Goal: Find specific page/section: Find specific page/section

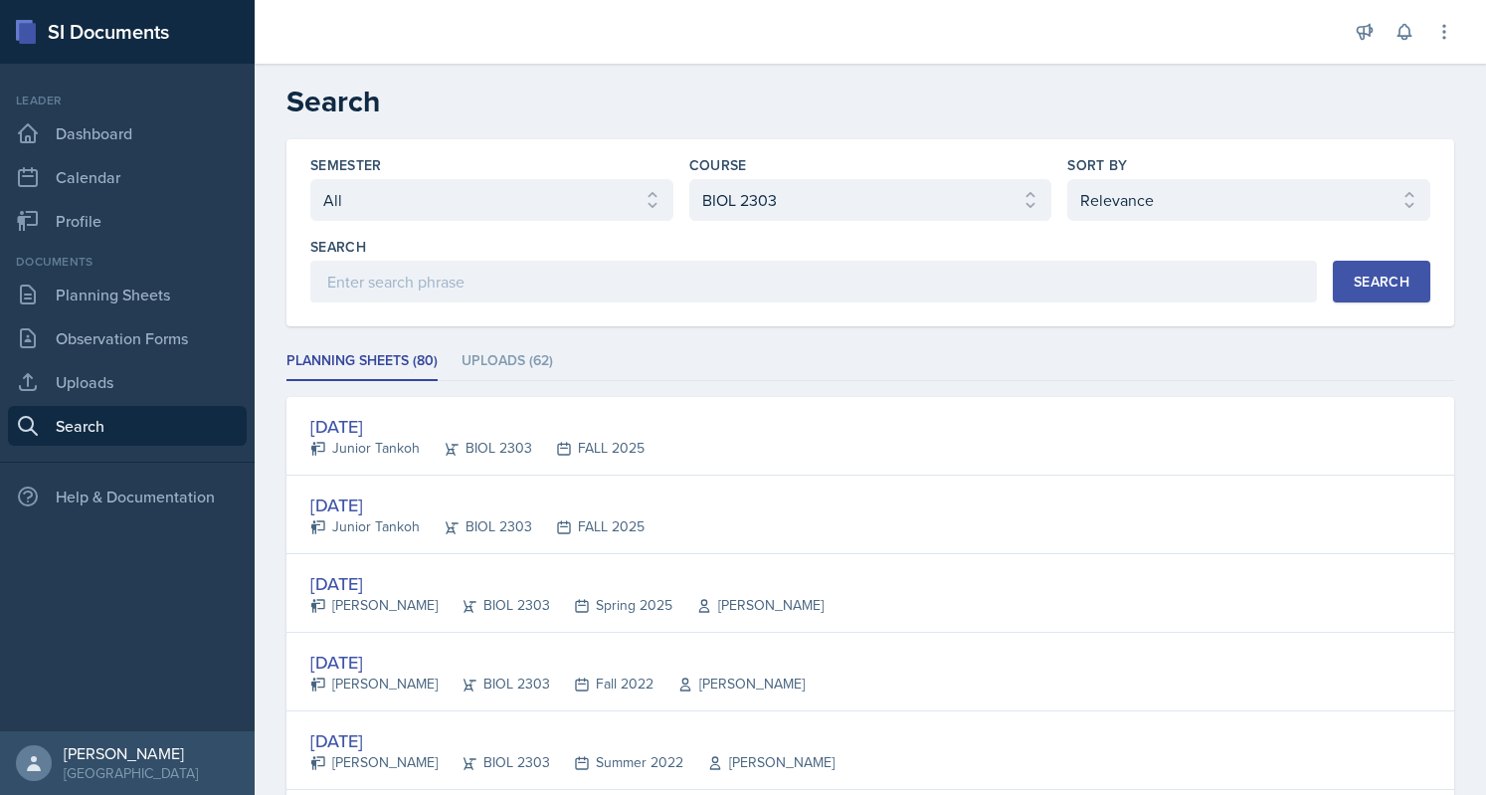
select select "all"
select select "37e30fb5-451e-4023-a479-7bb3b59aea50"
select select "1"
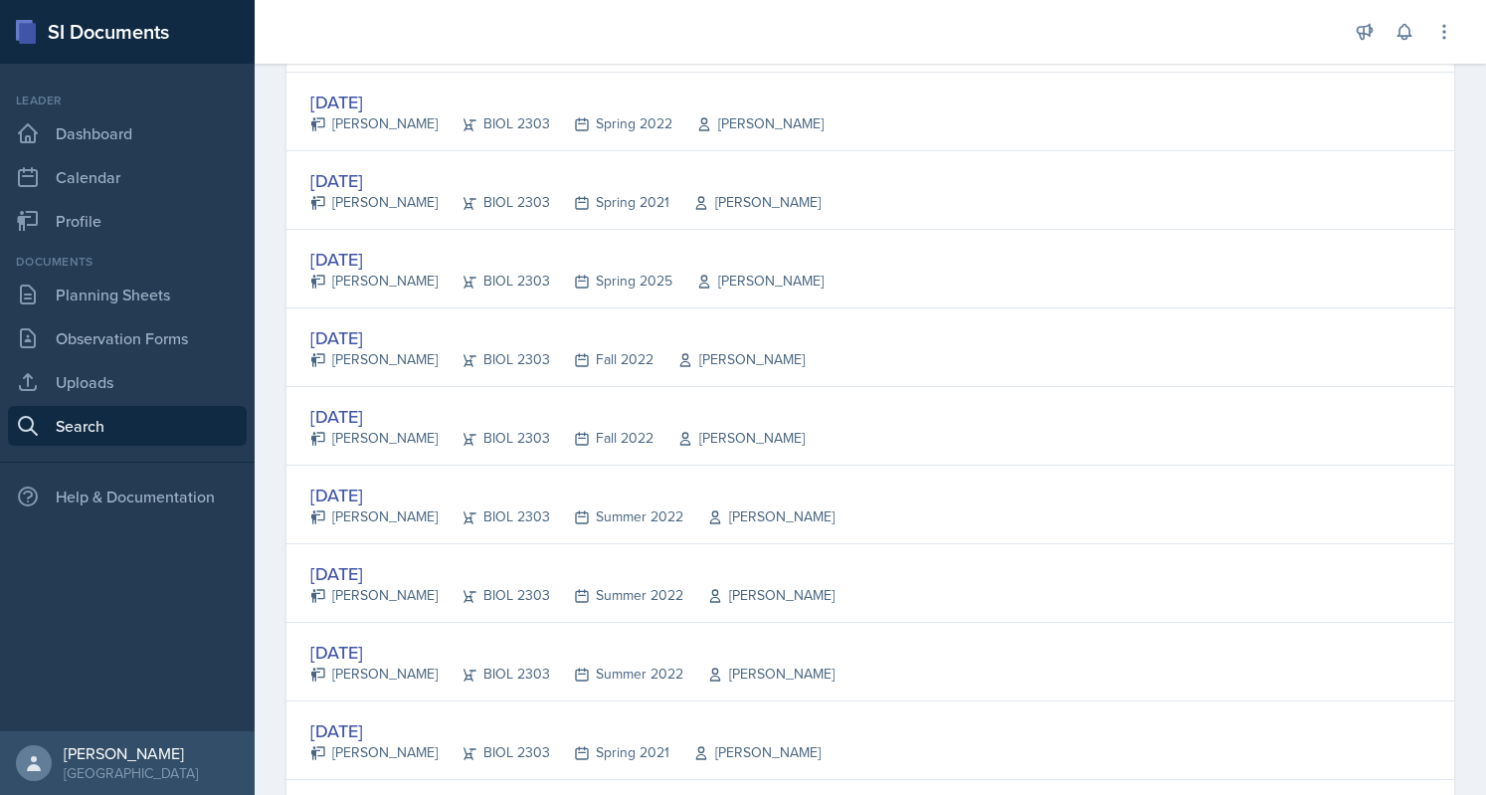
scroll to position [875, 0]
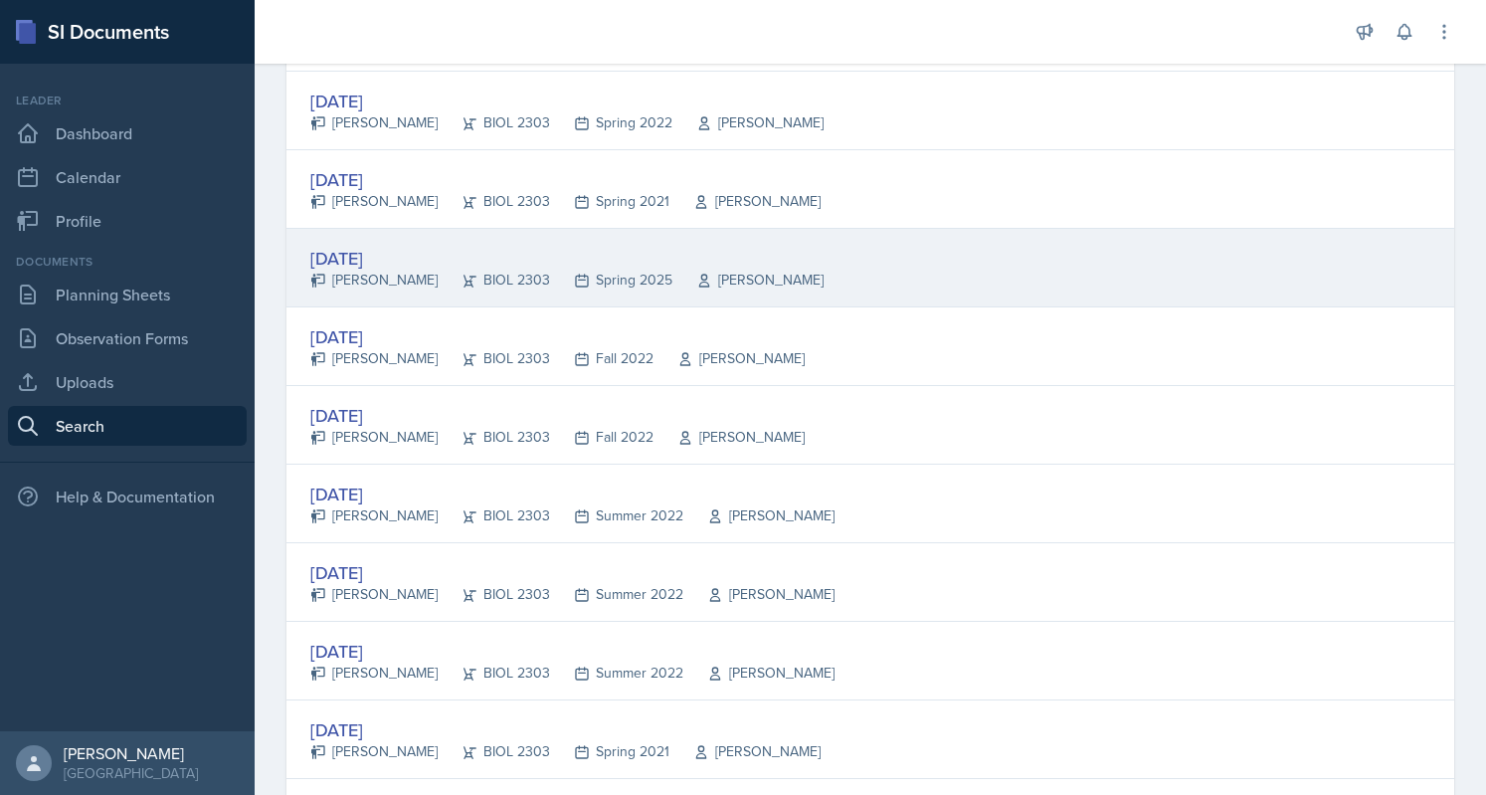
click at [528, 245] on div "[DATE]" at bounding box center [566, 258] width 513 height 27
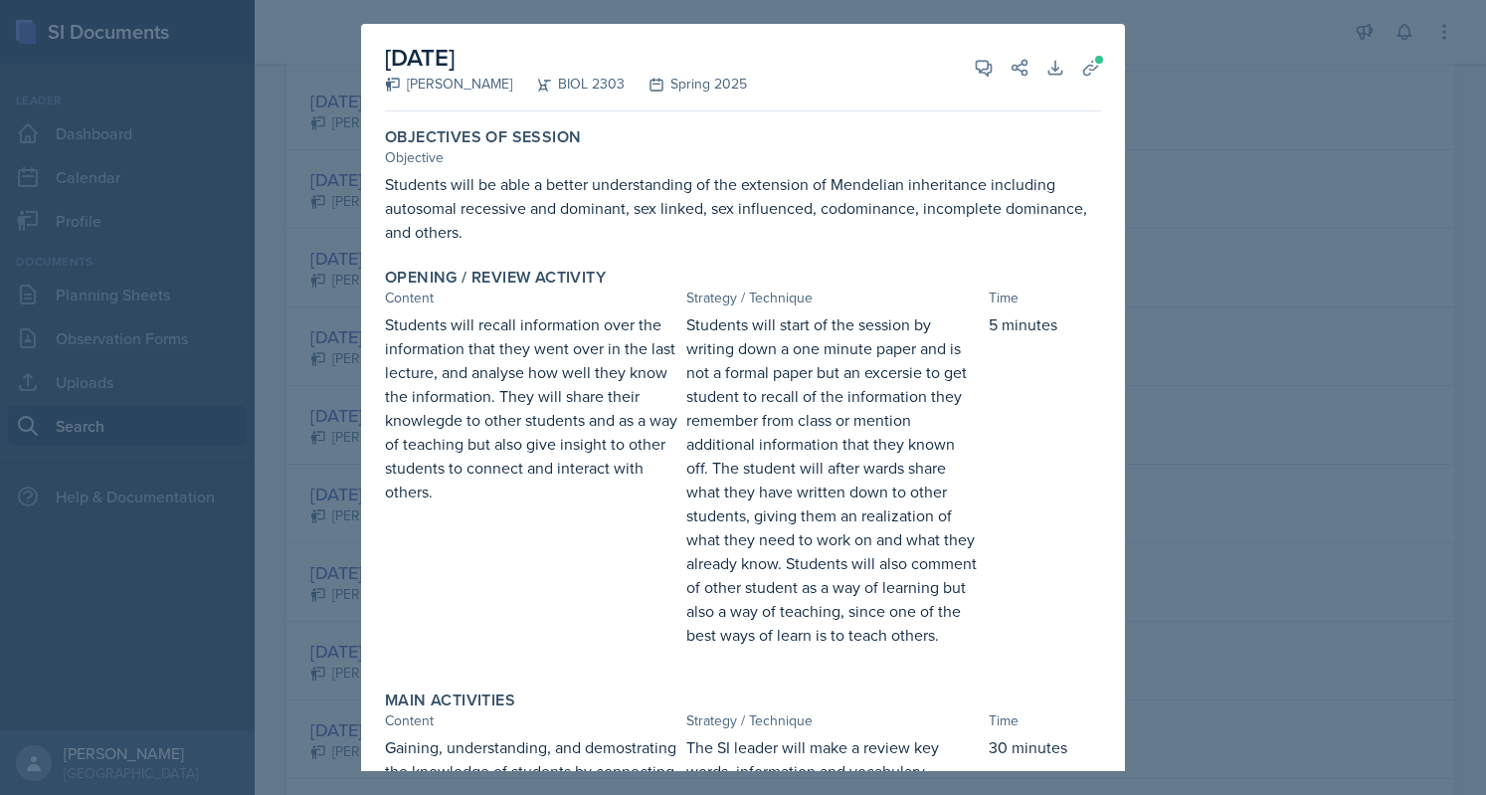
click at [1139, 69] on div at bounding box center [743, 397] width 1486 height 795
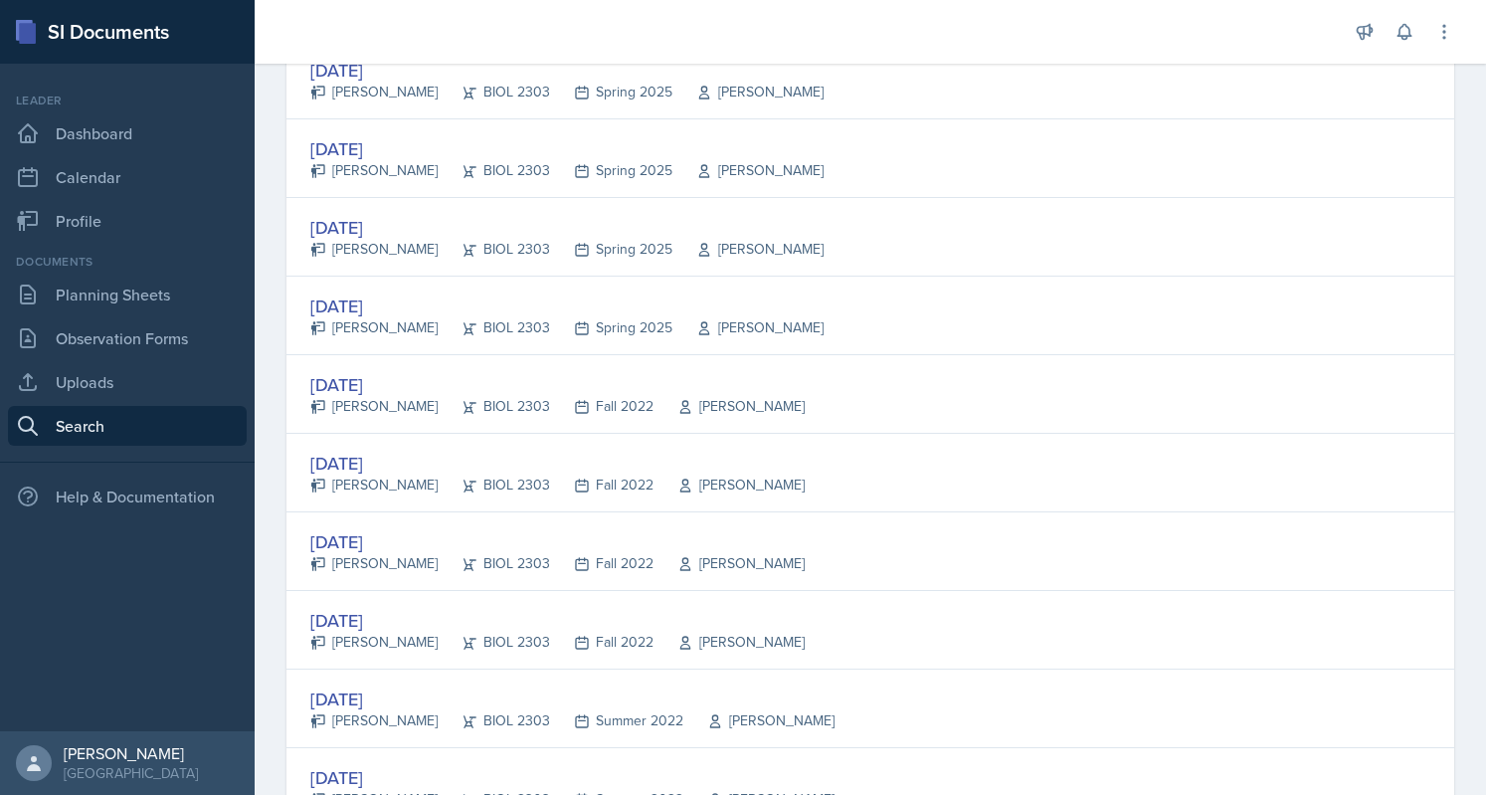
scroll to position [2092, 0]
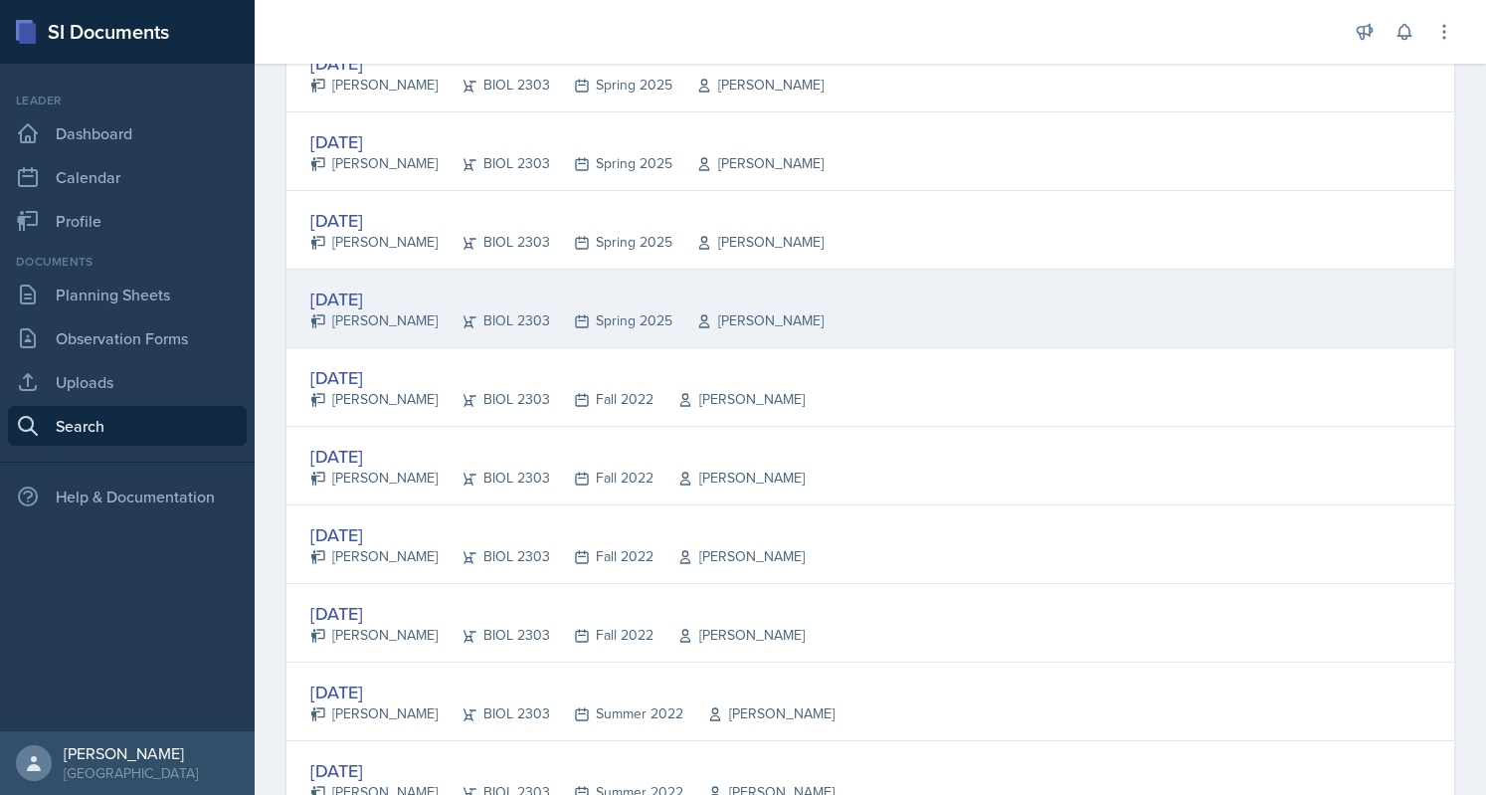
click at [450, 274] on div "[DATE] [PERSON_NAME] BIOL 2303 Spring 2025 [PERSON_NAME]" at bounding box center [871, 309] width 1168 height 79
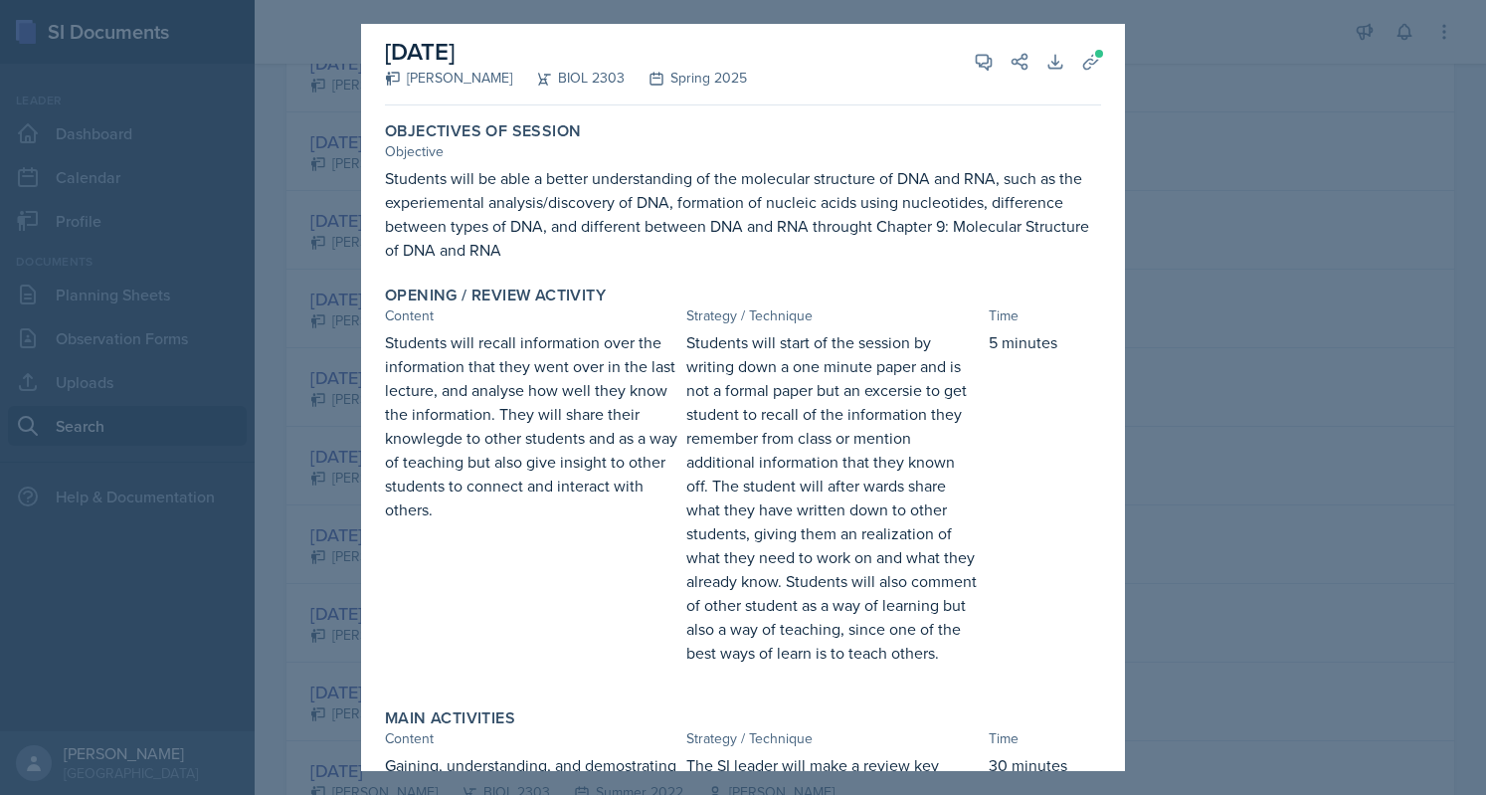
scroll to position [7, 0]
click at [1211, 196] on div at bounding box center [743, 397] width 1486 height 795
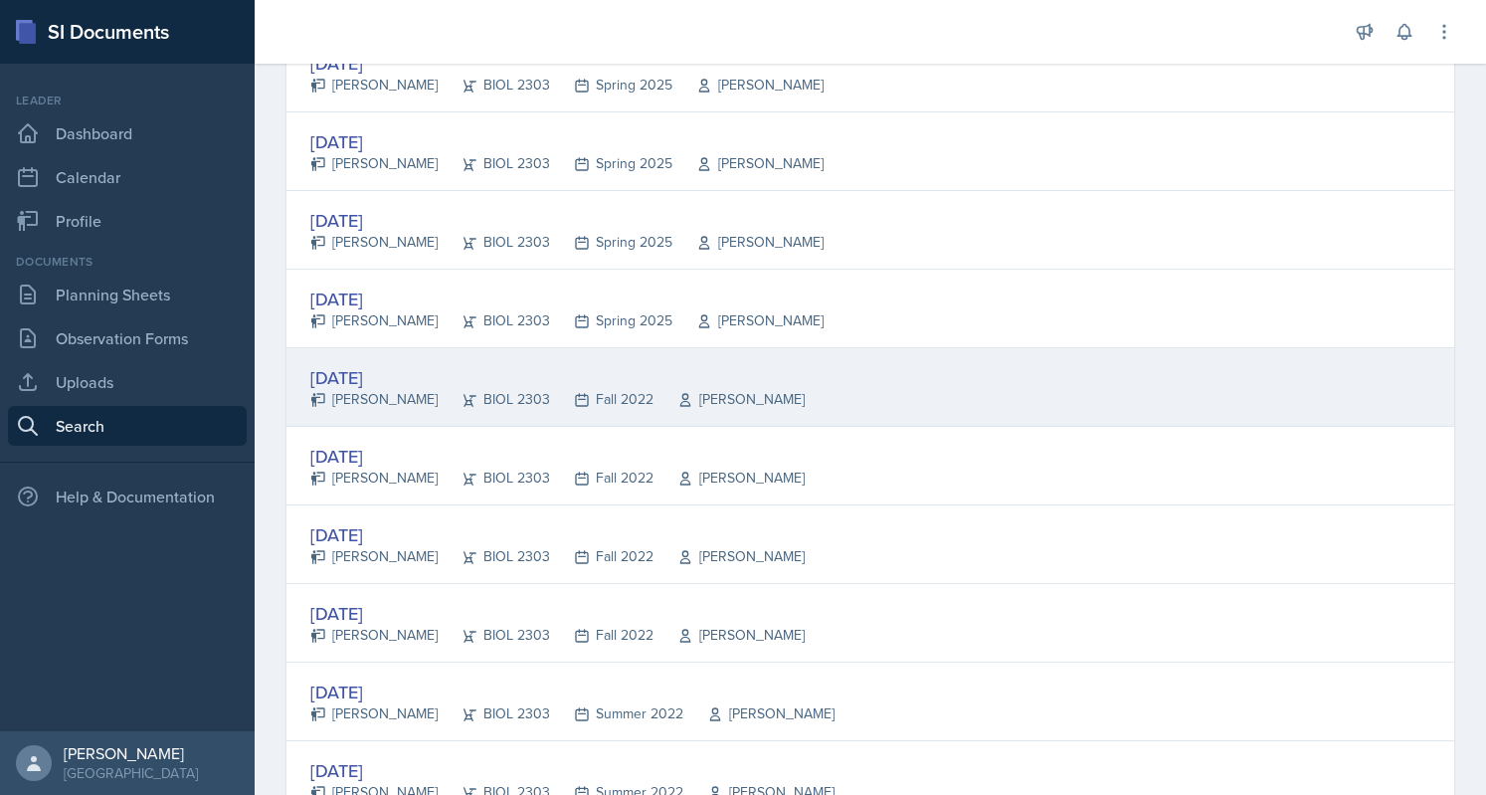
drag, startPoint x: 1211, startPoint y: 196, endPoint x: 1210, endPoint y: 373, distance: 177.1
click at [1210, 373] on div "[DATE] Junior Tankoh BIOL 2303 FALL 2025 [DATE] Junior Tankoh BIOL 2303 FALL 20…" at bounding box center [871, 269] width 1168 height 3929
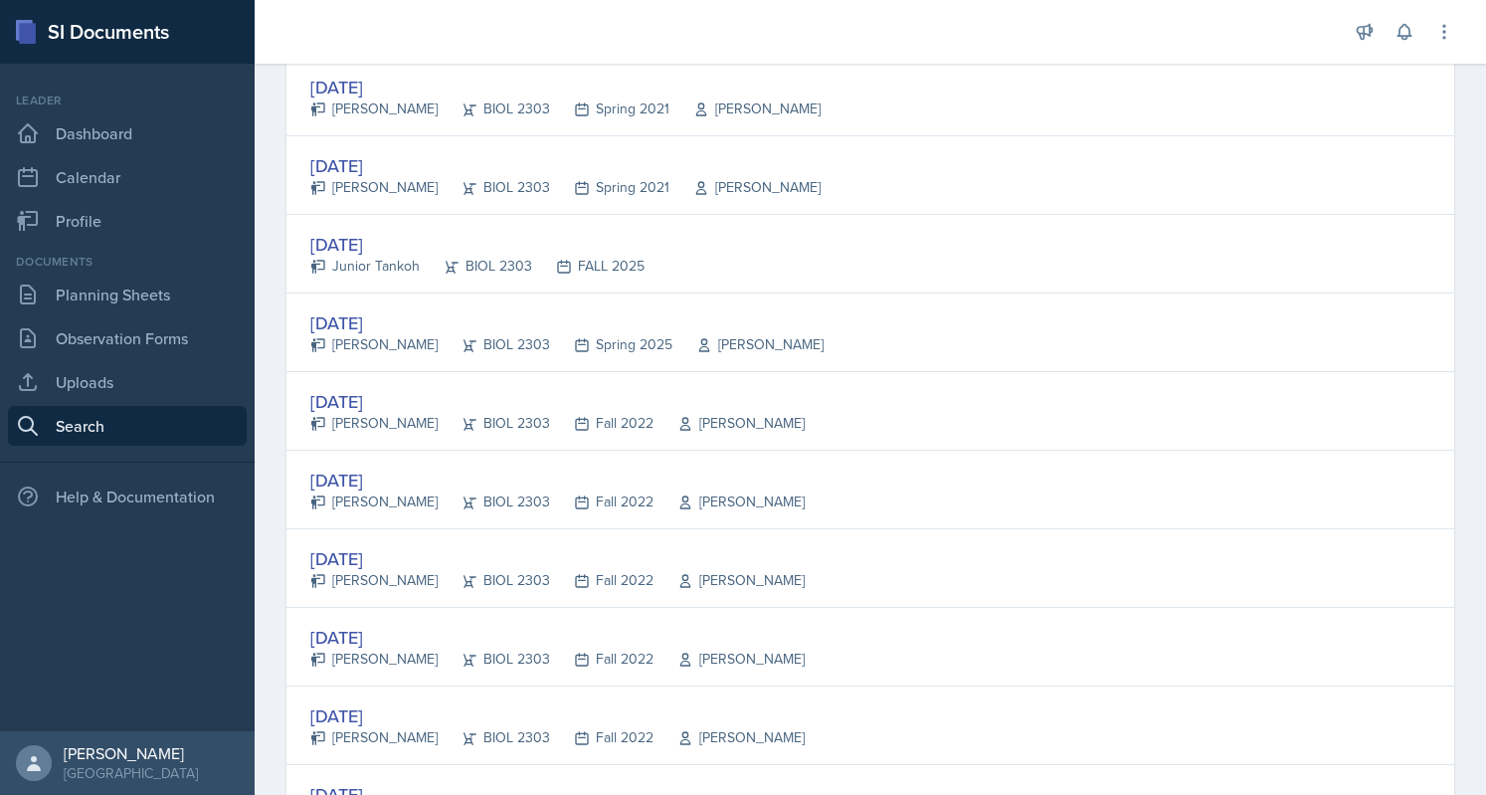
scroll to position [3170, 0]
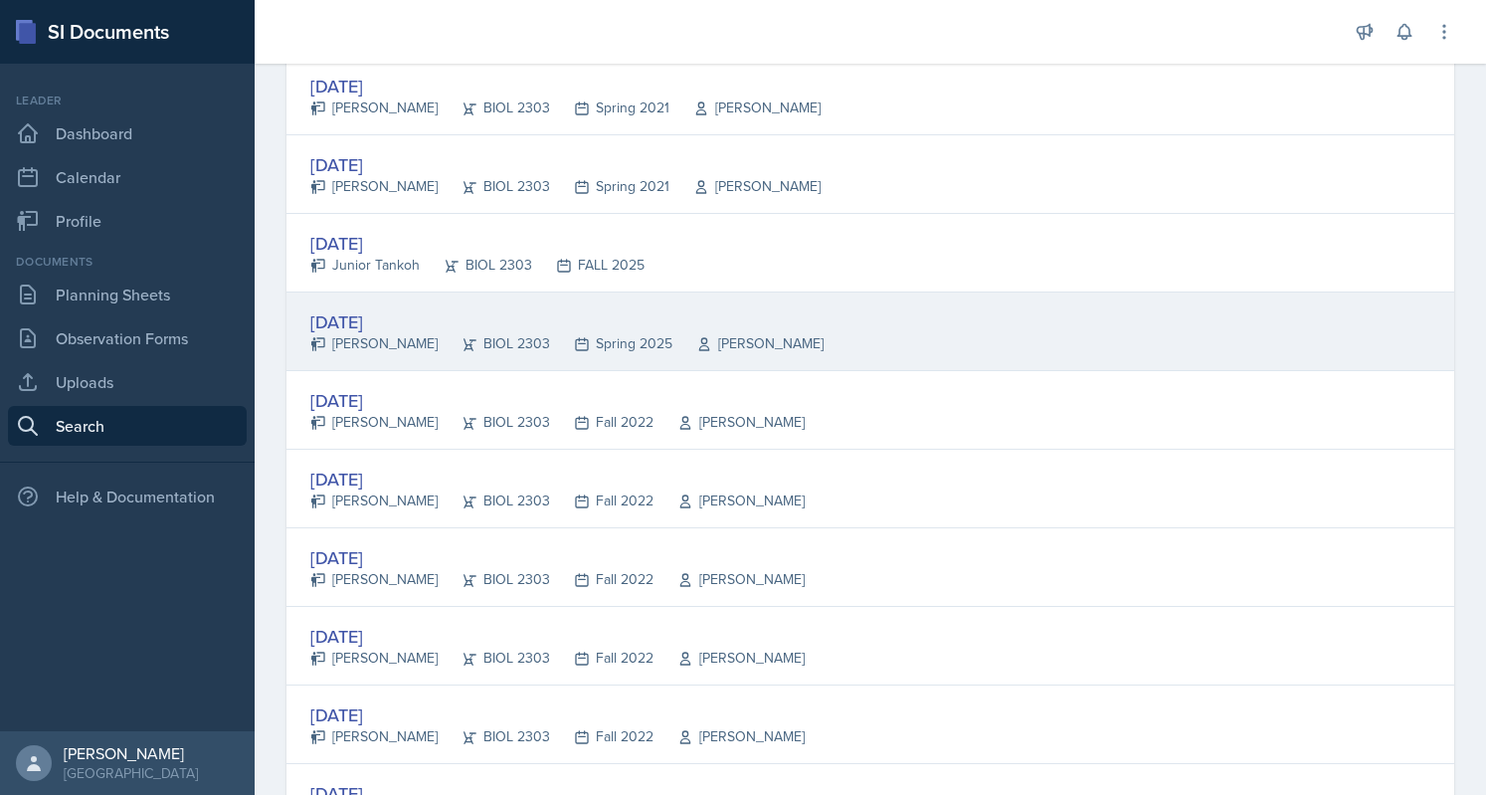
click at [802, 301] on div "[DATE] [PERSON_NAME] BIOL 2303 Spring 2025 [PERSON_NAME]" at bounding box center [871, 331] width 1168 height 79
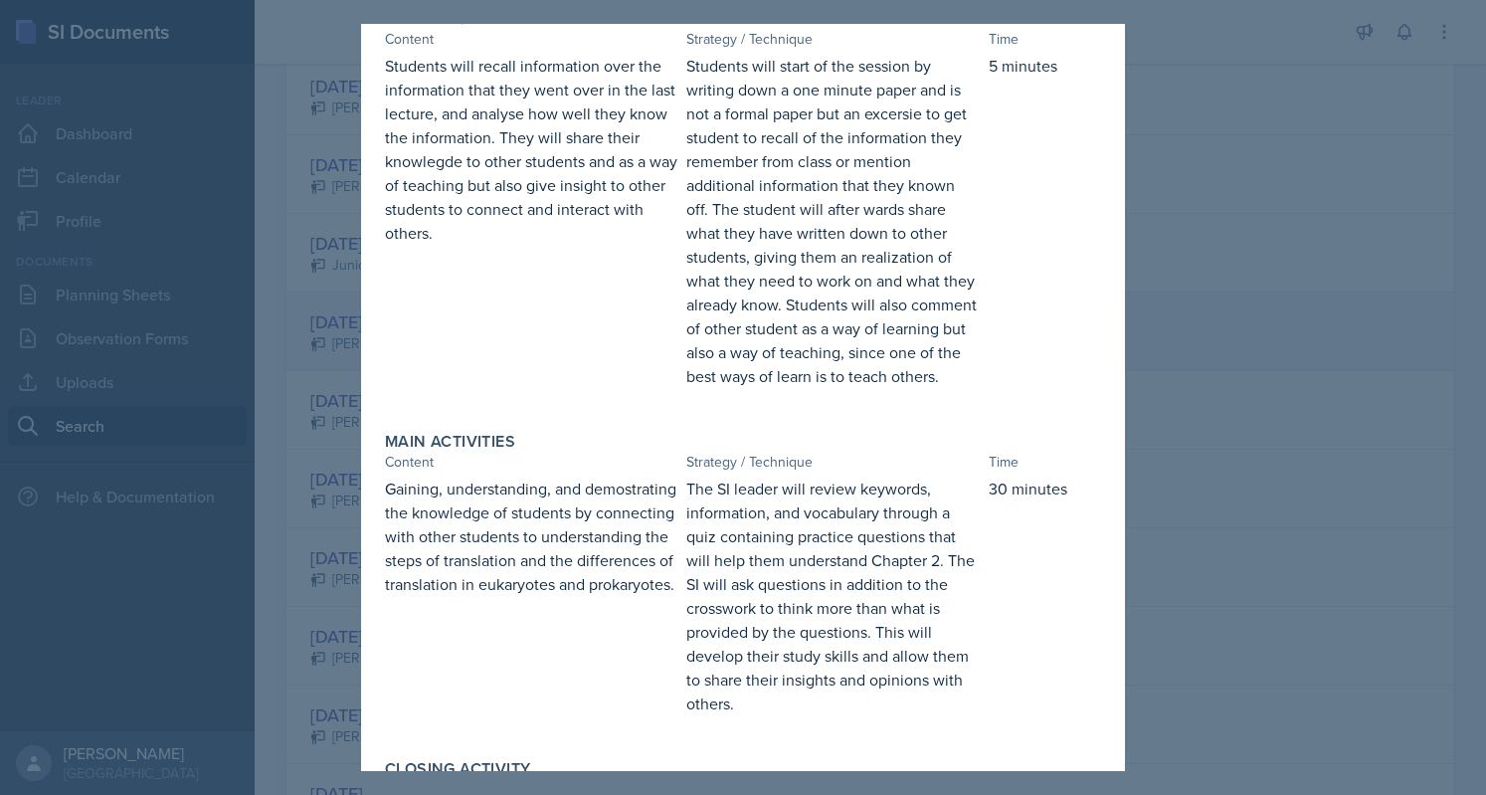
scroll to position [689, 0]
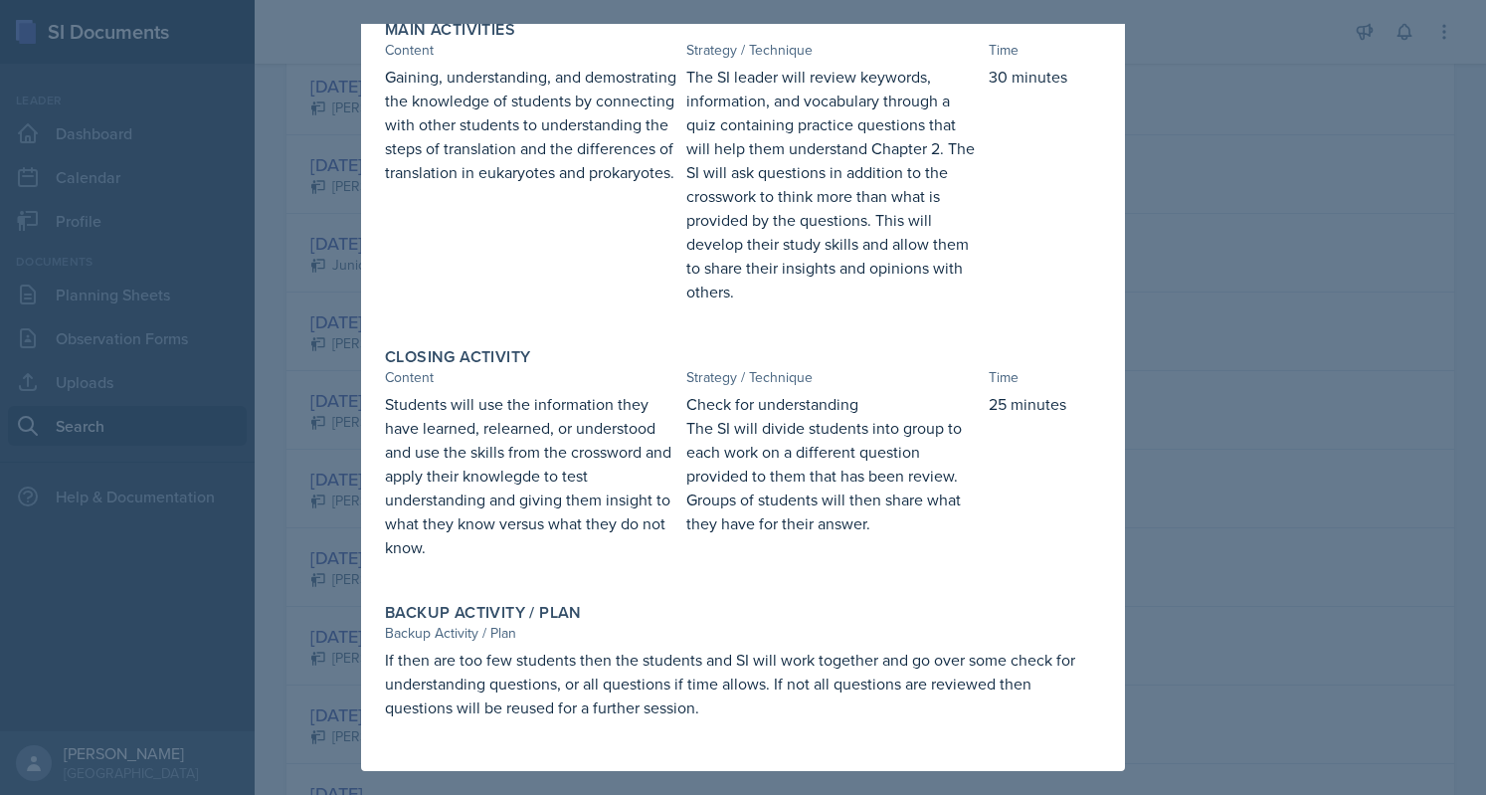
click at [1150, 213] on div at bounding box center [743, 397] width 1486 height 795
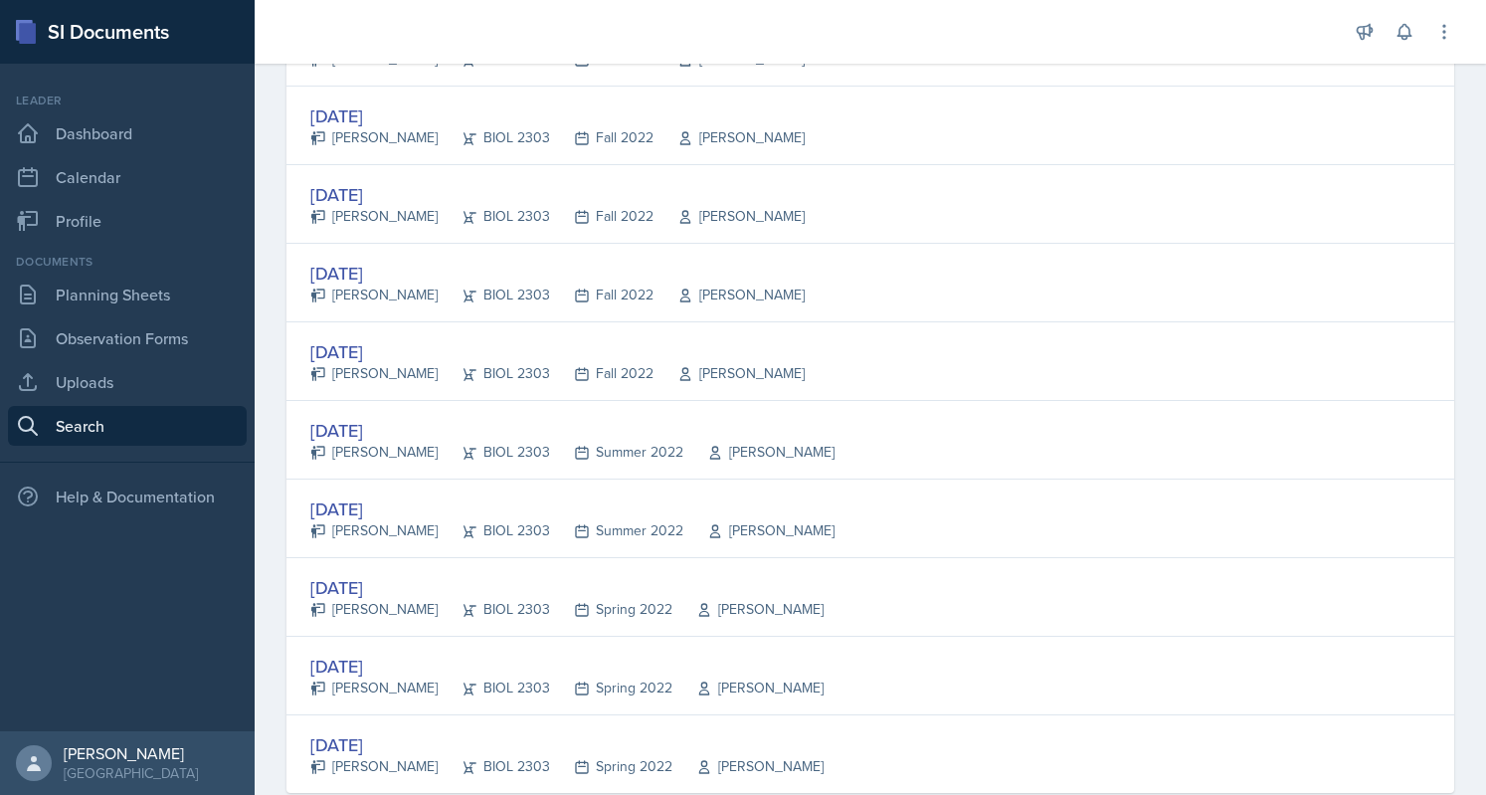
scroll to position [3638, 0]
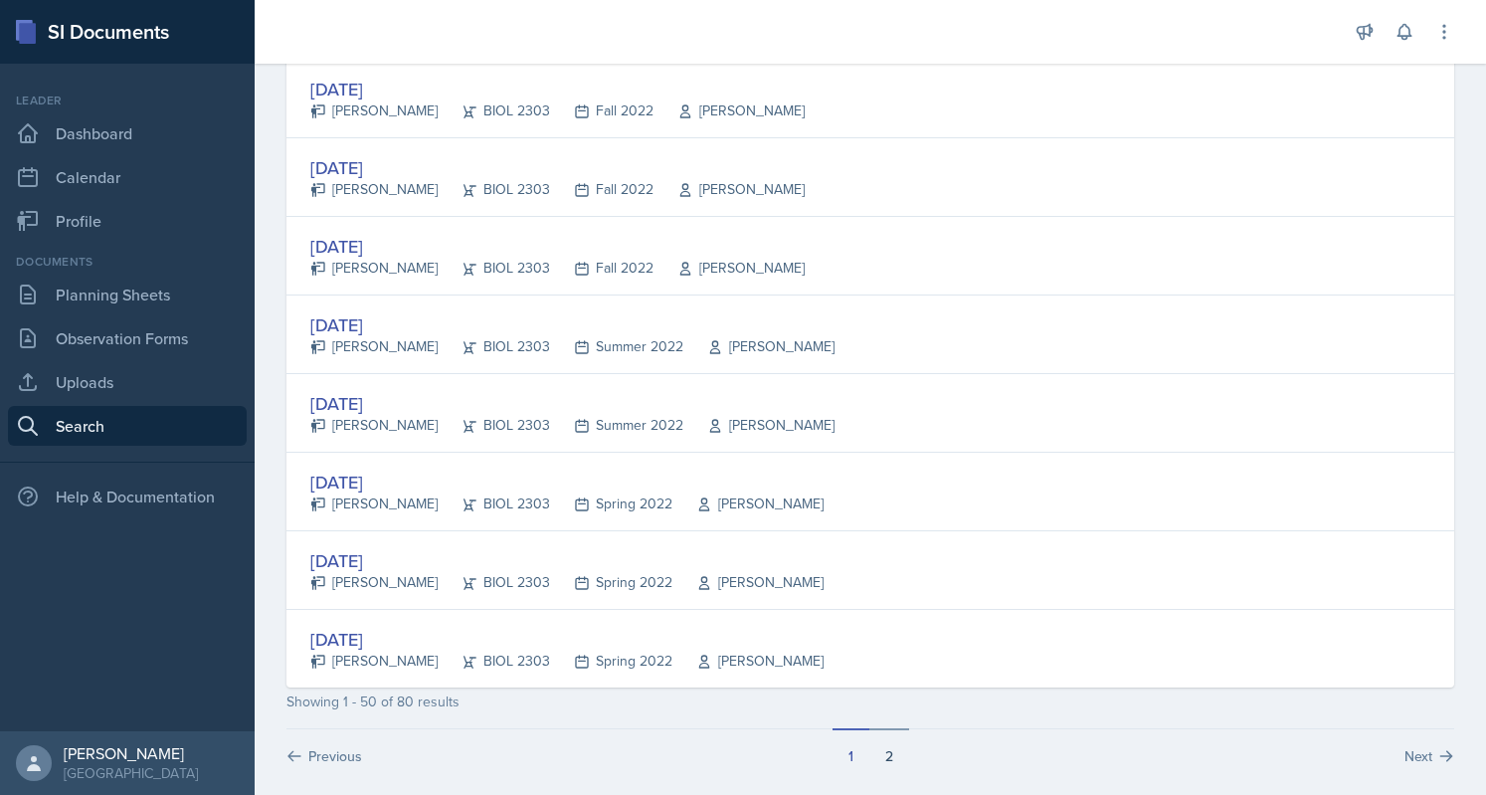
click at [876, 731] on button "2" at bounding box center [889, 747] width 40 height 38
